Goal: Task Accomplishment & Management: Use online tool/utility

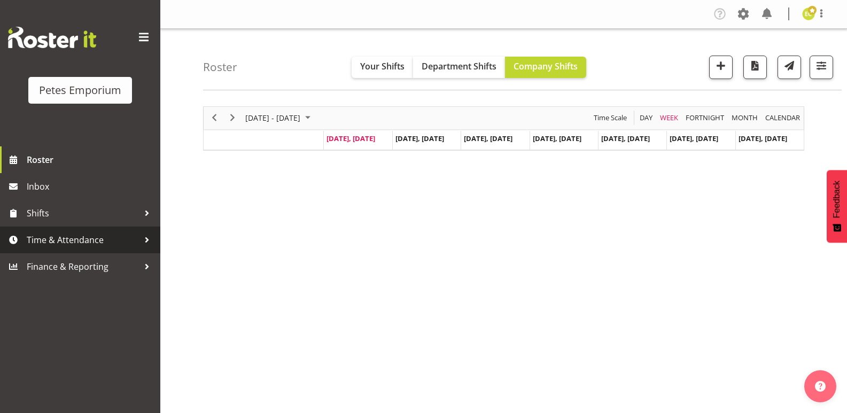
click at [129, 242] on span "Time & Attendance" at bounding box center [83, 240] width 112 height 16
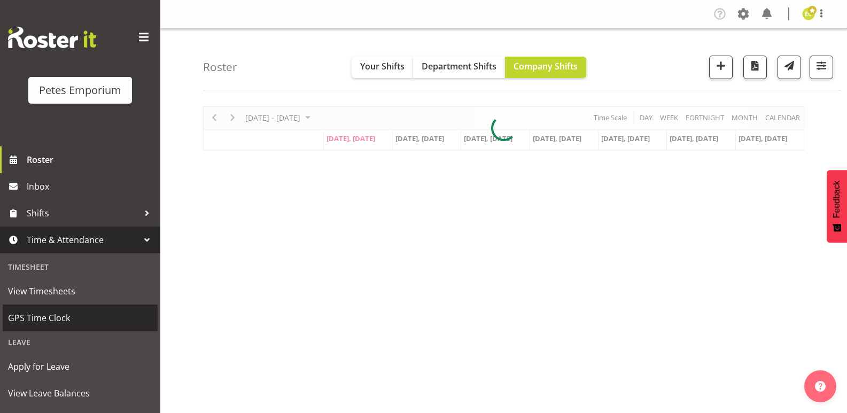
click at [97, 316] on span "GPS Time Clock" at bounding box center [80, 318] width 144 height 16
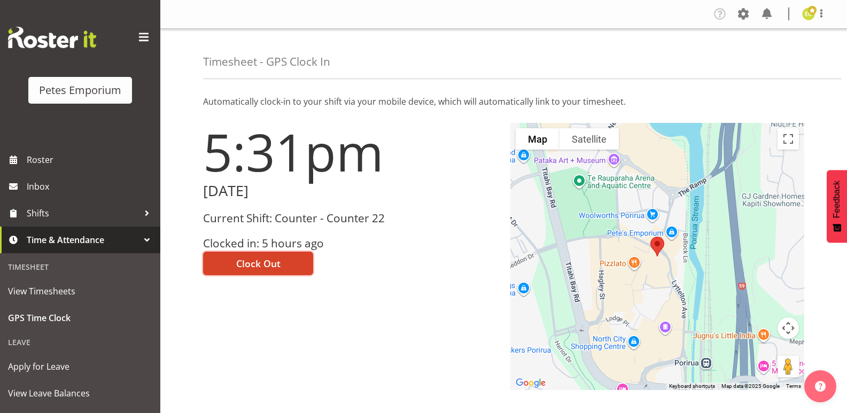
click at [273, 265] on span "Clock Out" at bounding box center [258, 264] width 44 height 14
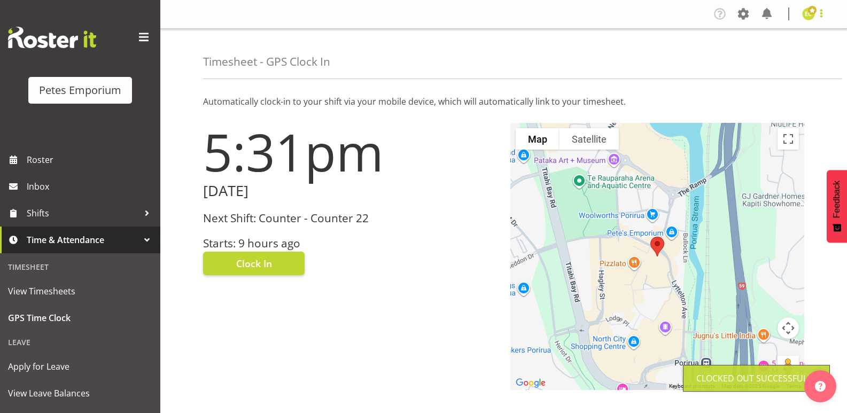
click at [820, 18] on span at bounding box center [821, 13] width 13 height 13
click at [746, 52] on link "Log Out" at bounding box center [777, 56] width 103 height 19
